Goal: Find contact information: Find contact information

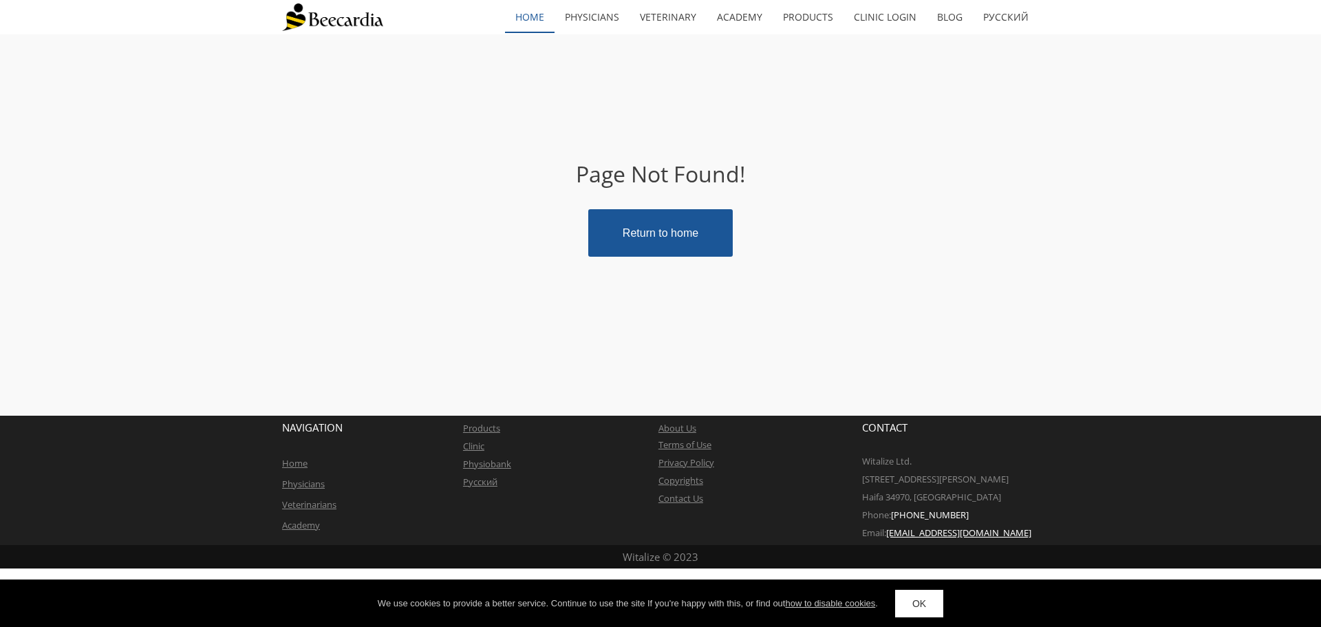
click at [543, 25] on link "home" at bounding box center [530, 17] width 50 height 32
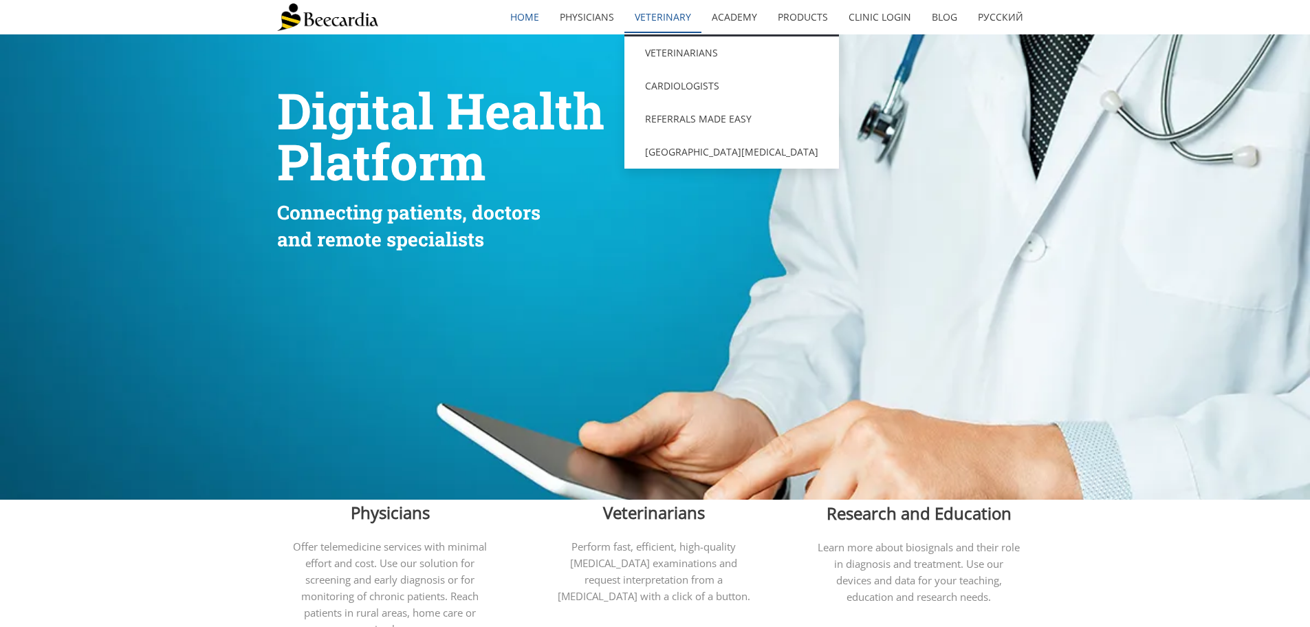
click at [646, 17] on link "Veterinary" at bounding box center [663, 17] width 77 height 32
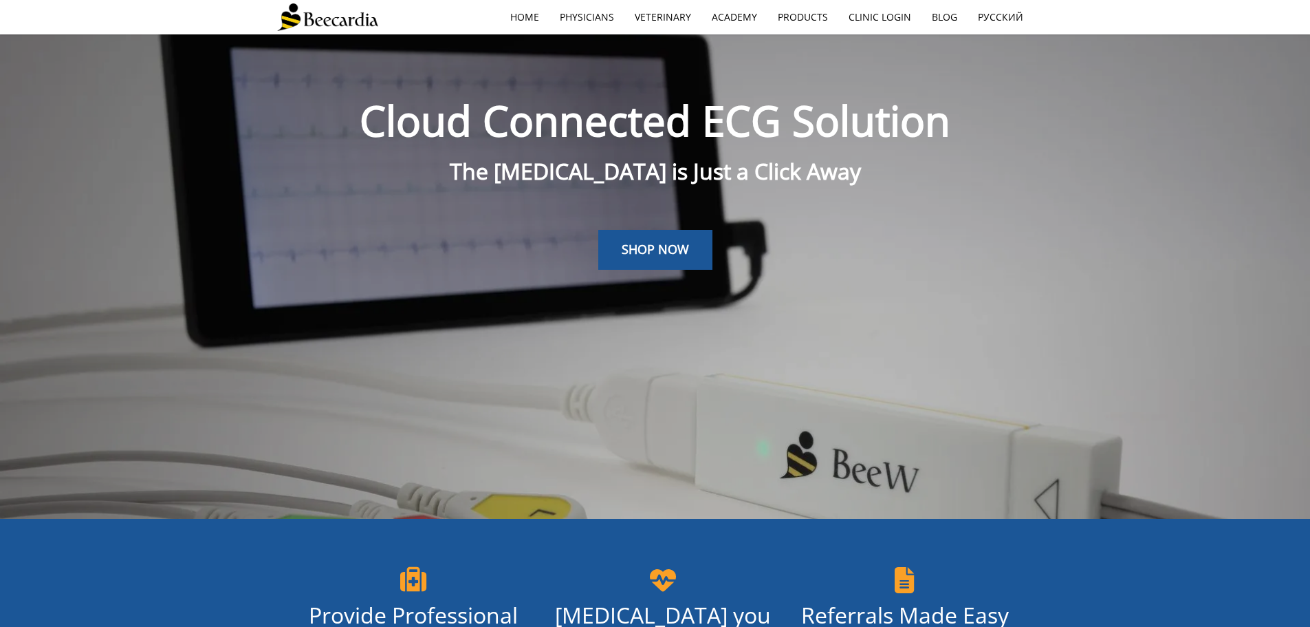
scroll to position [34, 0]
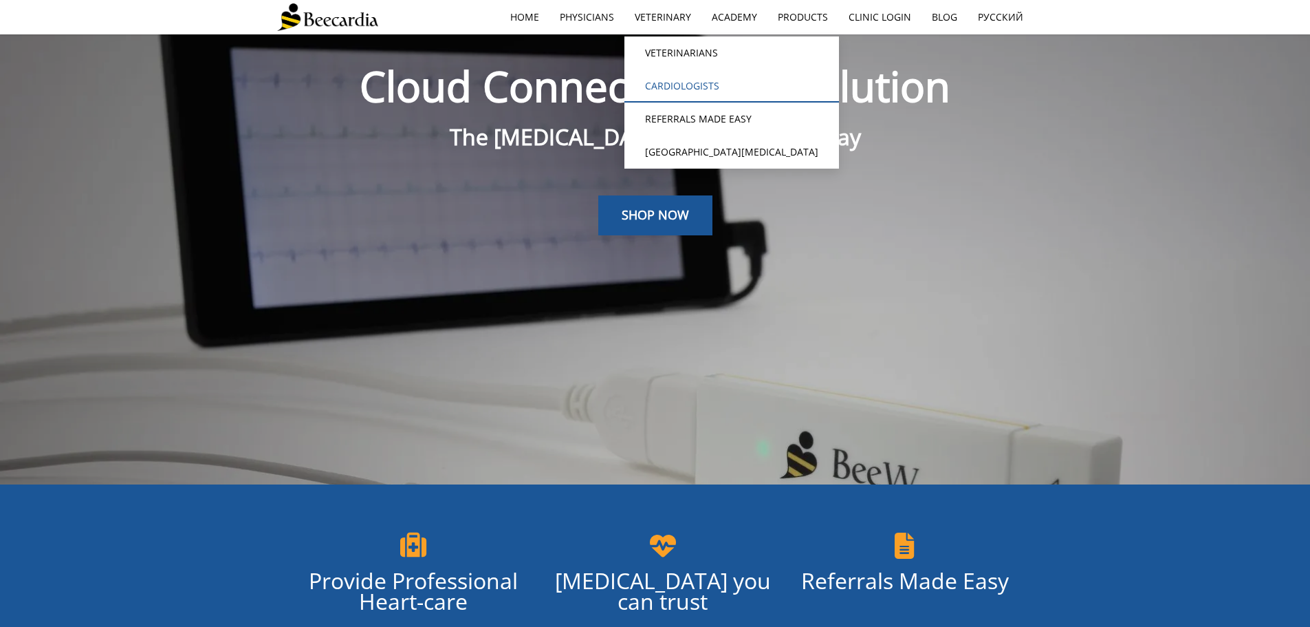
click at [680, 85] on link "Cardiologists" at bounding box center [732, 85] width 215 height 33
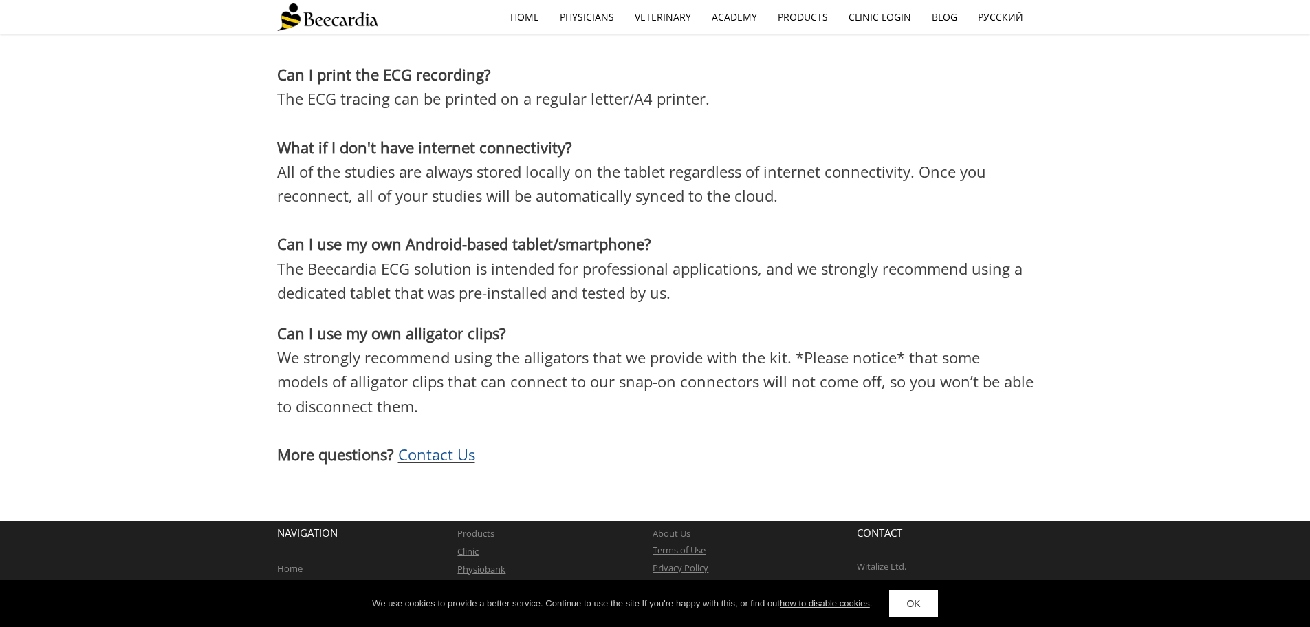
scroll to position [3817, 0]
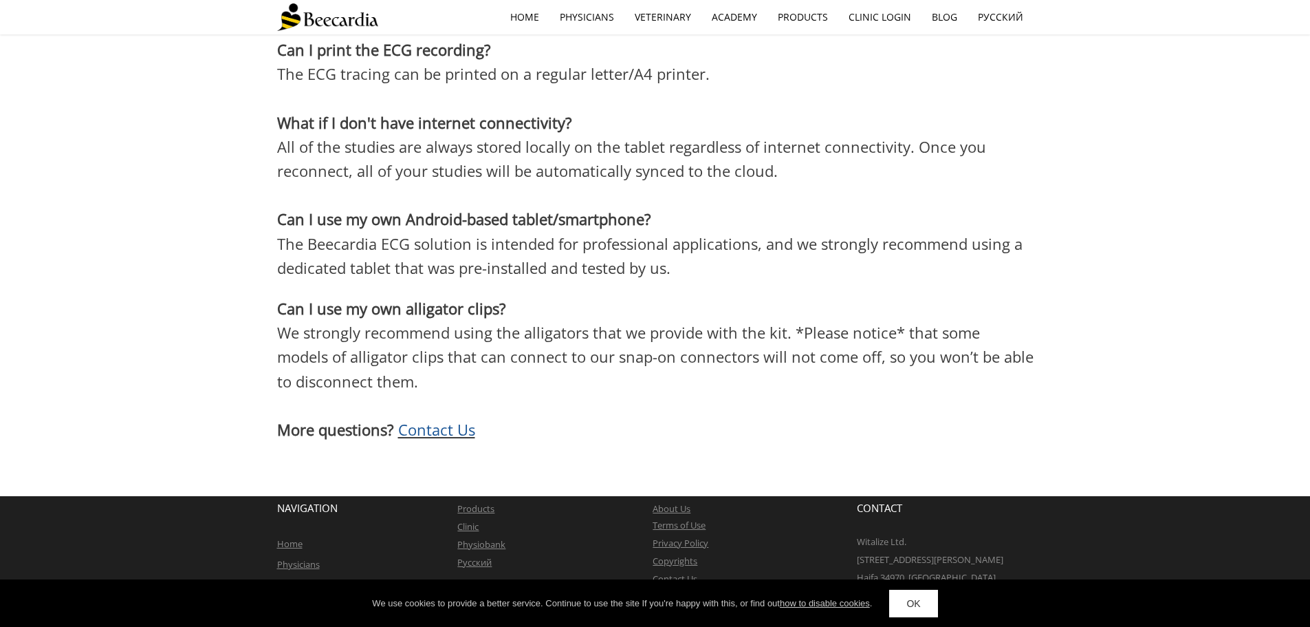
click at [431, 419] on span "Contact Us" at bounding box center [436, 429] width 77 height 21
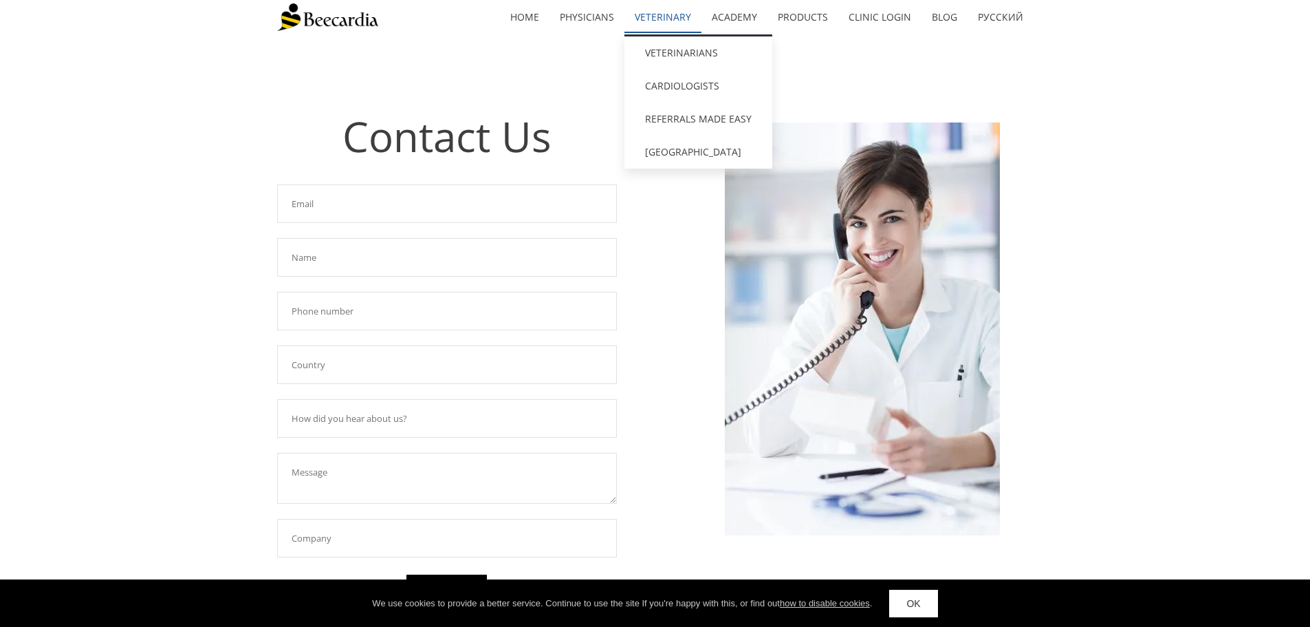
click at [666, 12] on link "Veterinary" at bounding box center [663, 17] width 77 height 32
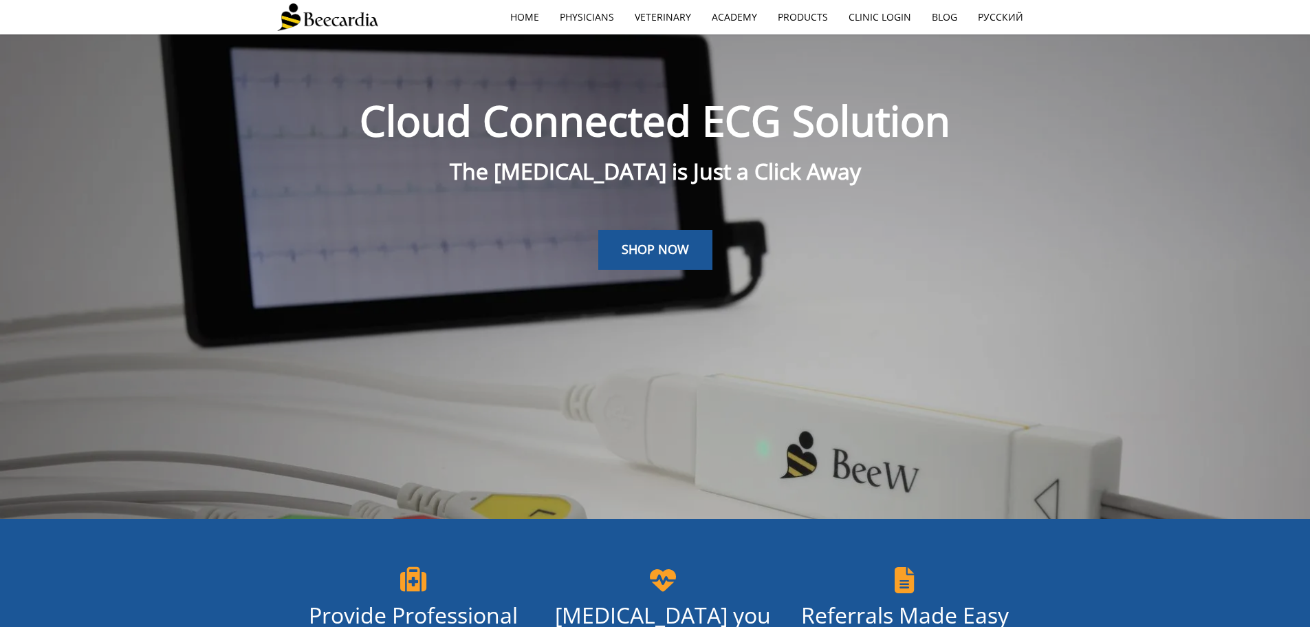
scroll to position [34, 0]
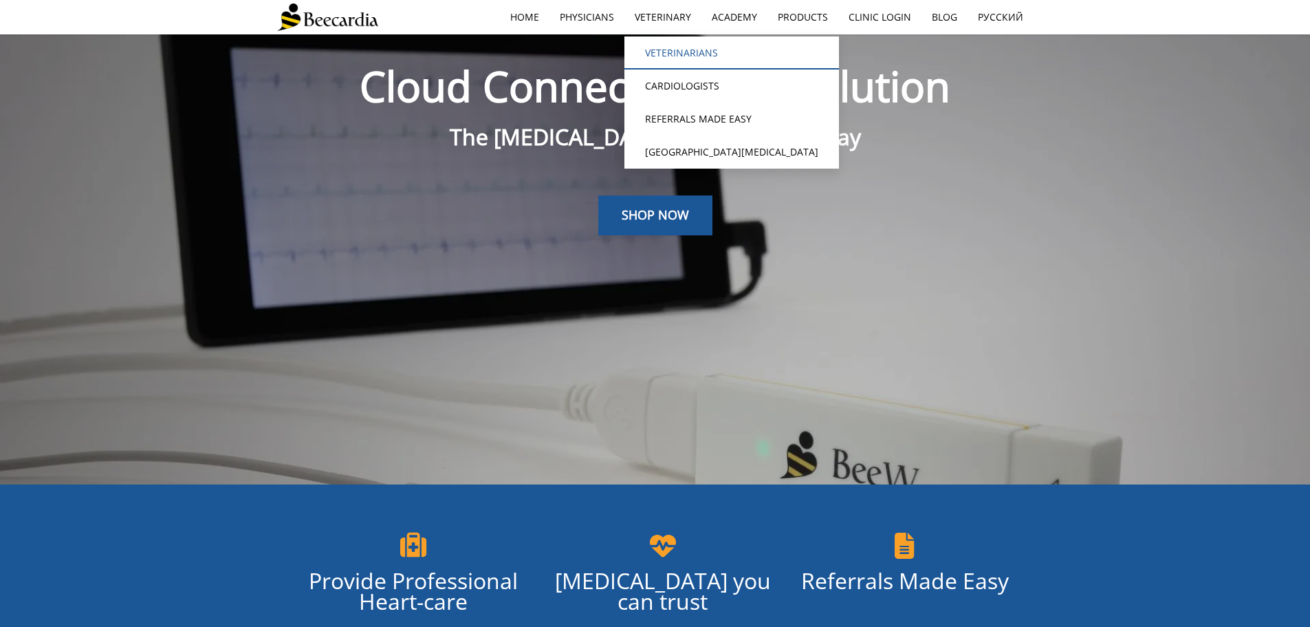
click at [677, 54] on link "Veterinarians" at bounding box center [732, 52] width 215 height 33
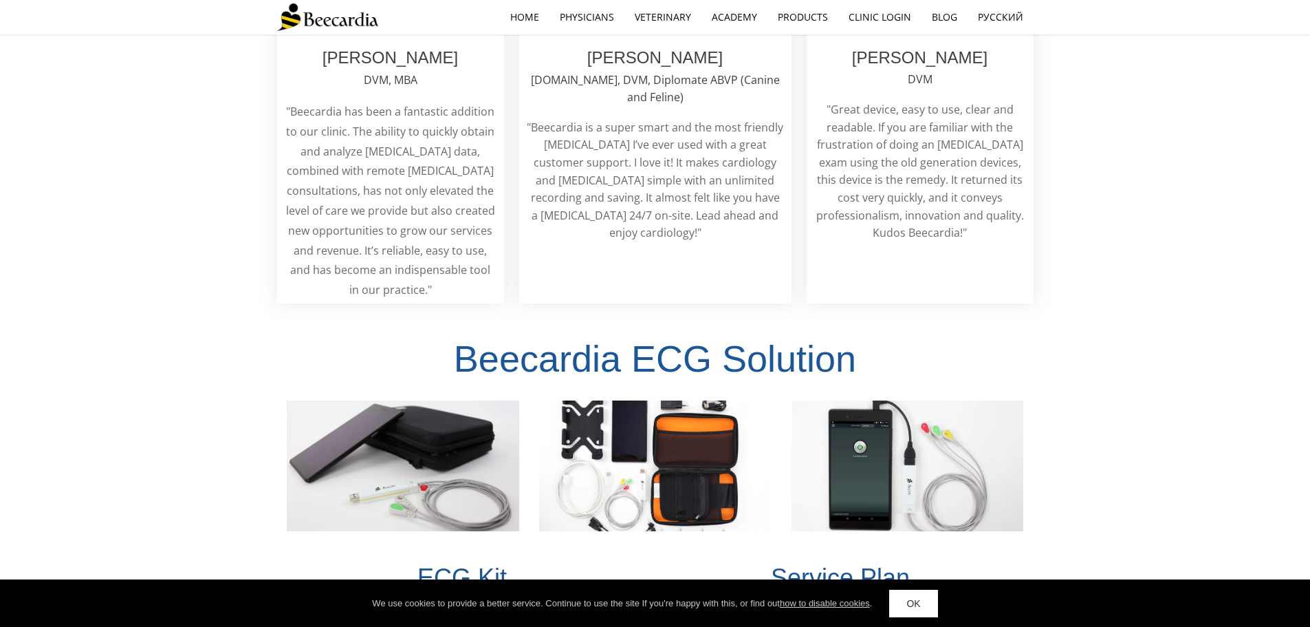
scroll to position [2820, 0]
